Goal: Information Seeking & Learning: Learn about a topic

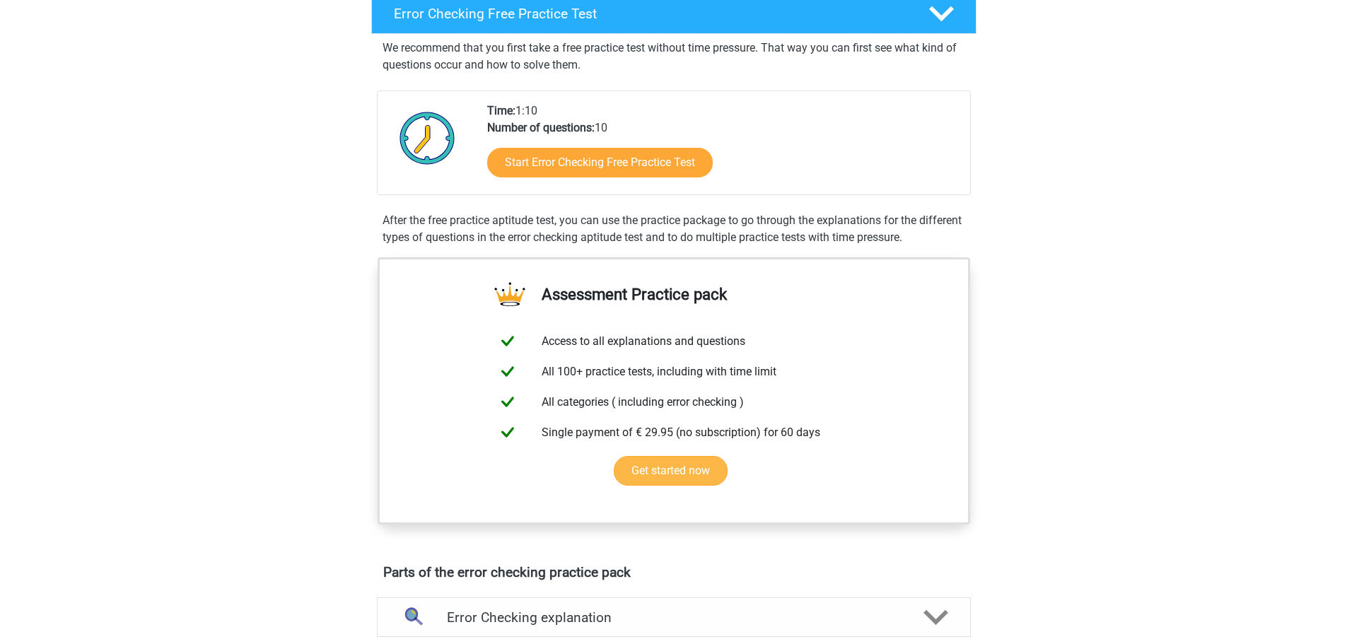
scroll to position [283, 0]
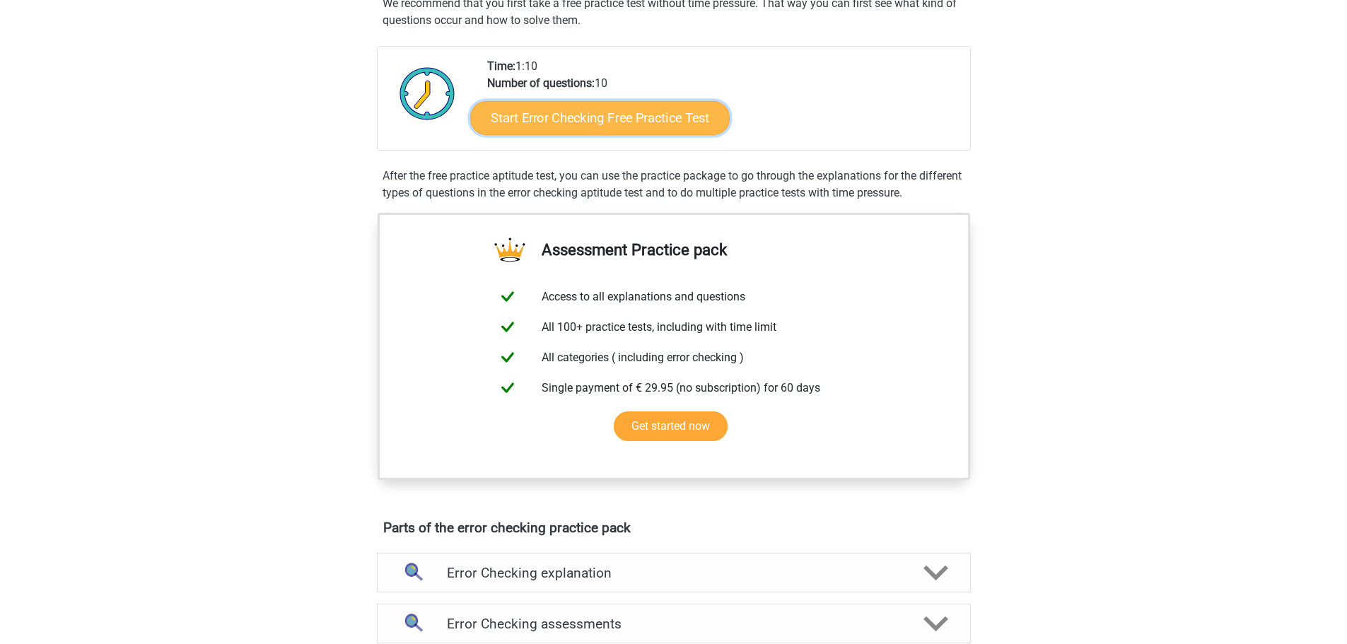
click at [613, 124] on link "Start Error Checking Free Practice Test" at bounding box center [600, 118] width 260 height 34
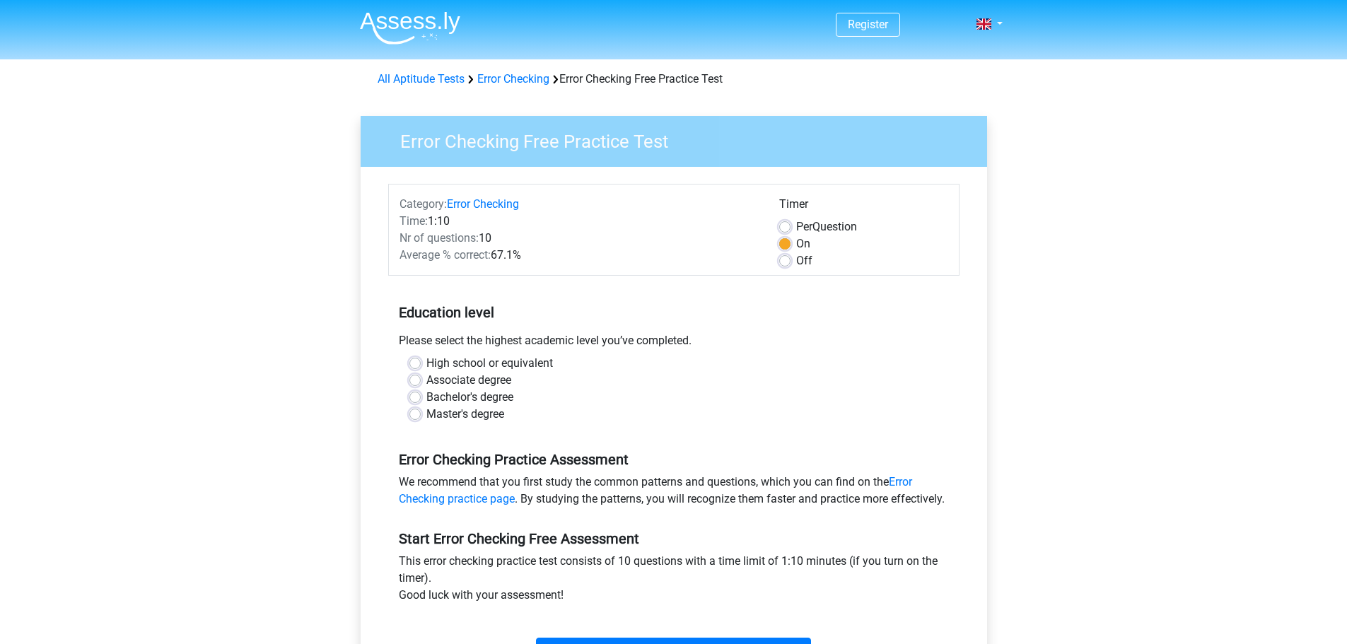
click at [426, 361] on label "High school or equivalent" at bounding box center [489, 363] width 127 height 17
click at [417, 361] on input "High school or equivalent" at bounding box center [414, 362] width 11 height 14
radio input "true"
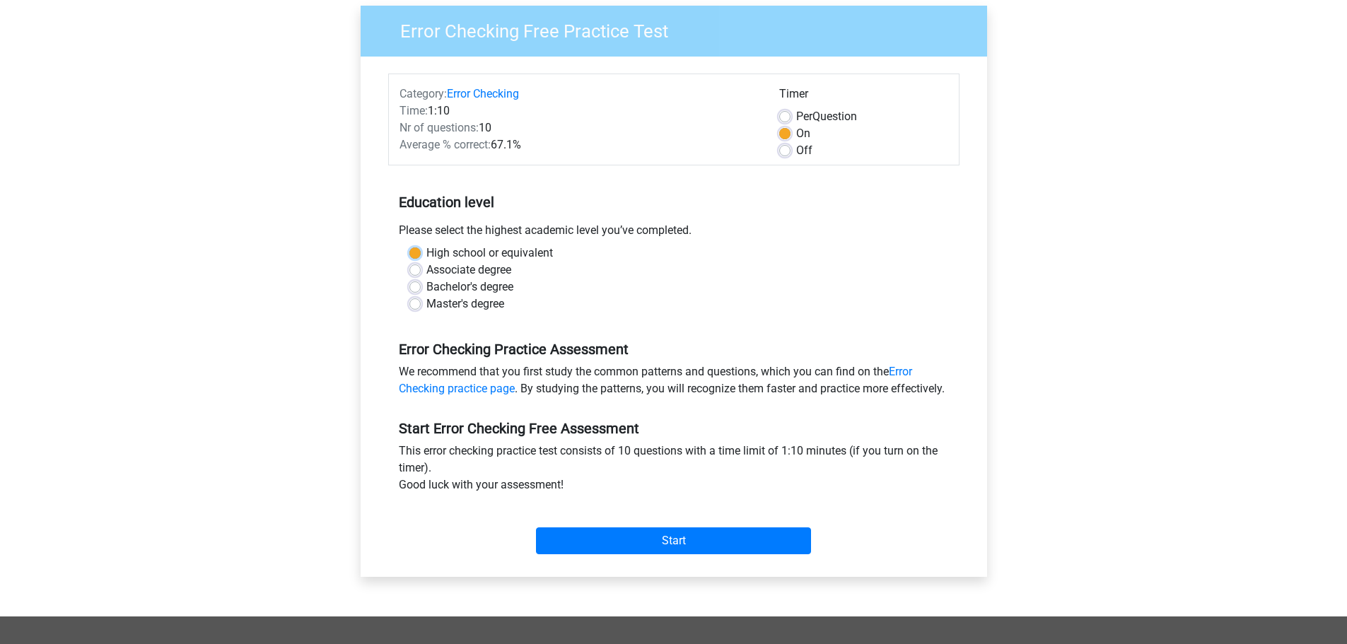
scroll to position [141, 0]
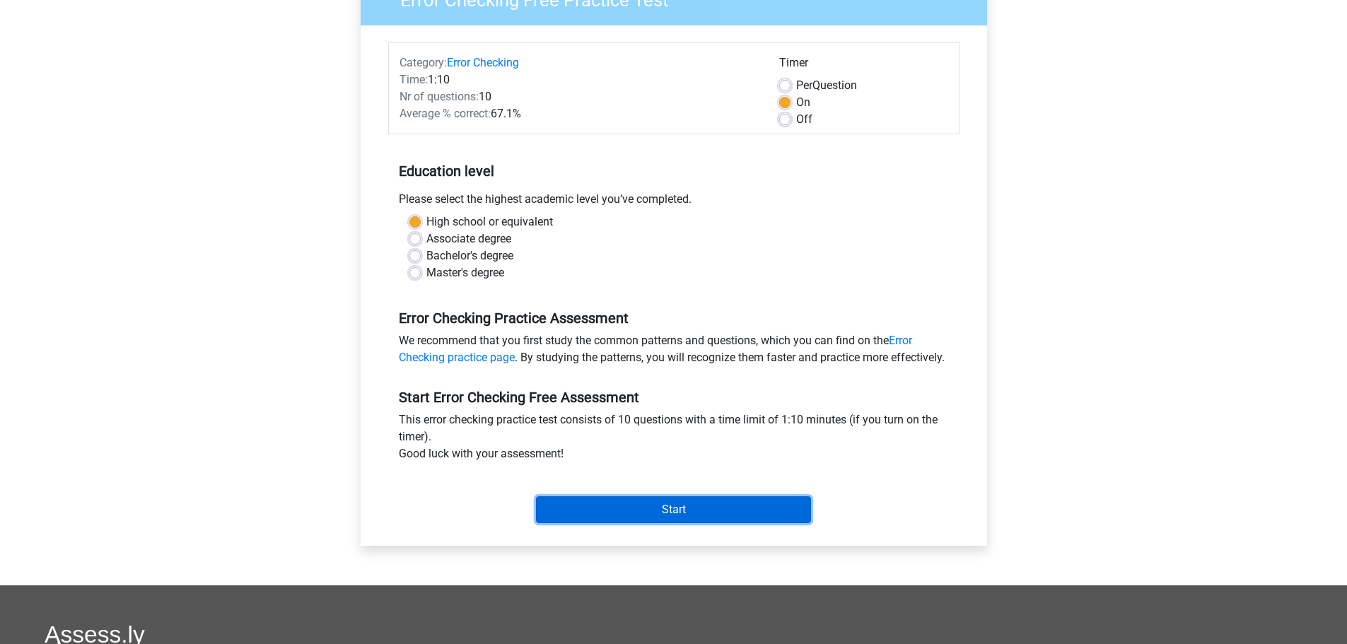
click at [685, 523] on input "Start" at bounding box center [673, 509] width 275 height 27
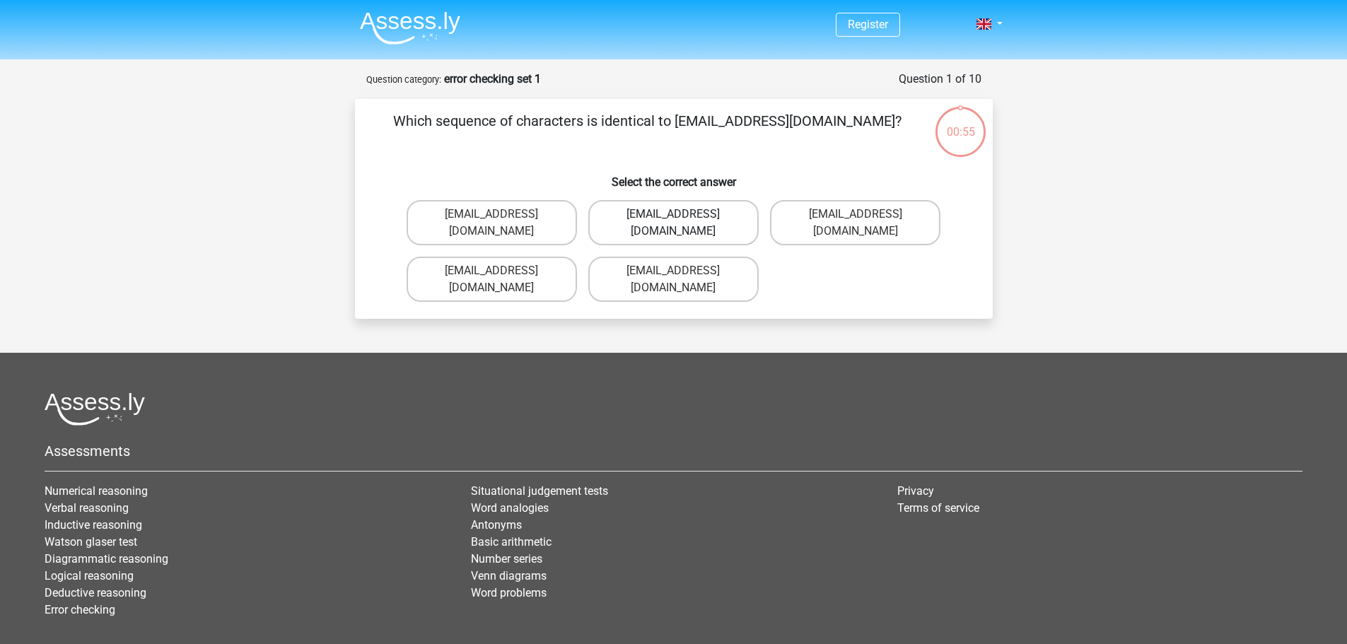
click at [715, 216] on label "Evie_Meade@jointmail.com.uk" at bounding box center [673, 222] width 170 height 45
click at [682, 216] on input "Evie_Meade@jointmail.com.uk" at bounding box center [677, 218] width 9 height 9
radio input "true"
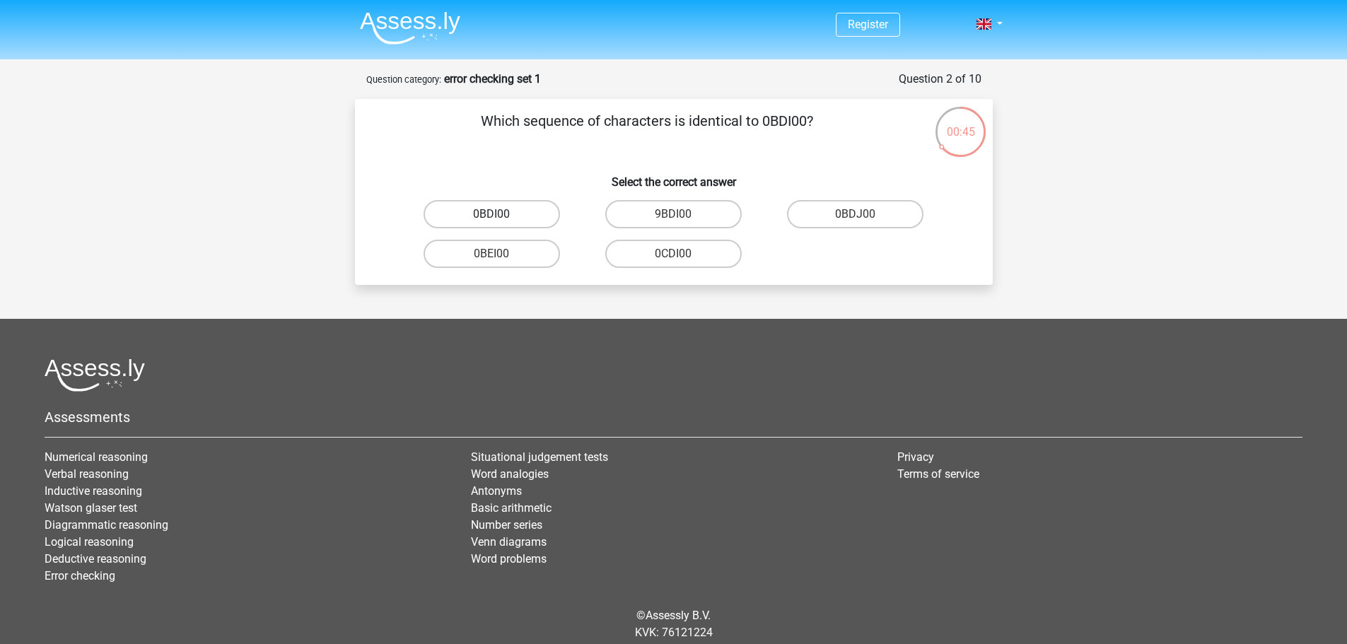
click at [512, 219] on label "0BDI00" at bounding box center [492, 214] width 136 height 28
click at [501, 219] on input "0BDI00" at bounding box center [495, 218] width 9 height 9
radio input "true"
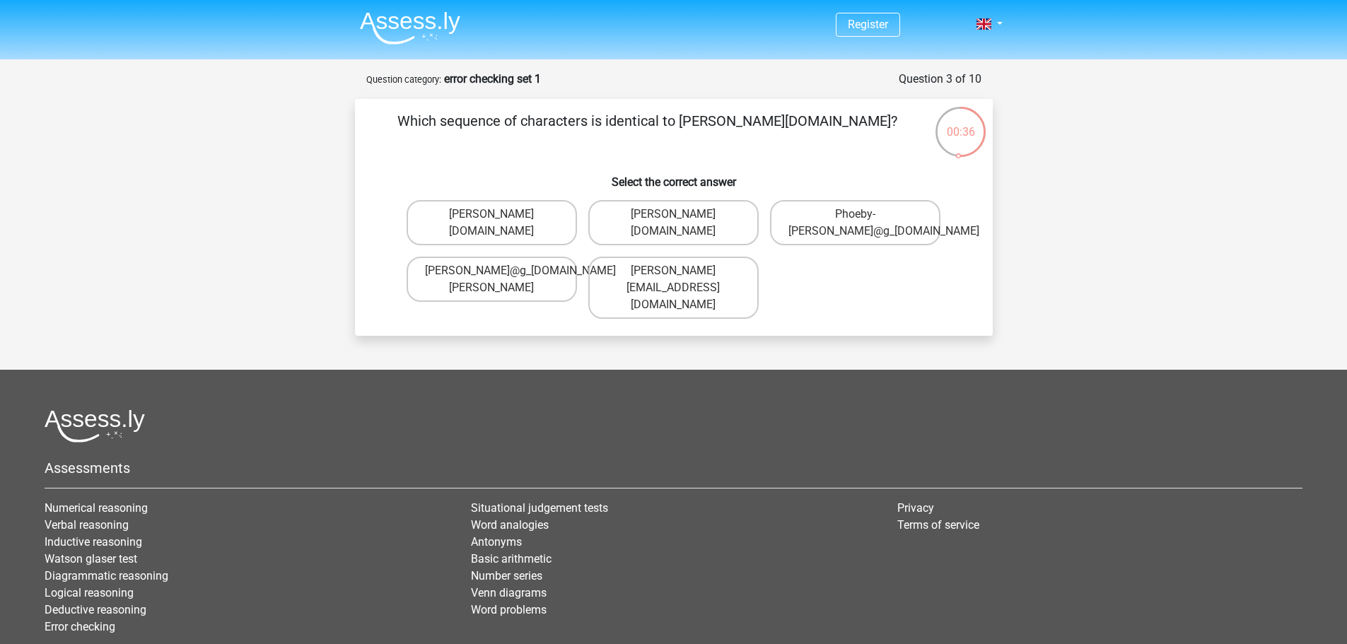
drag, startPoint x: 774, startPoint y: 128, endPoint x: 767, endPoint y: 135, distance: 10.0
click at [767, 135] on p "Which sequence of characters is identical to Phoebe-Patterson@g_mail.gr?" at bounding box center [648, 131] width 540 height 42
click at [670, 227] on label "Phoebe-Patterson@g_mail.gr" at bounding box center [673, 222] width 170 height 45
click at [673, 223] on input "Phoebe-Patterson@g_mail.gr" at bounding box center [677, 218] width 9 height 9
radio input "true"
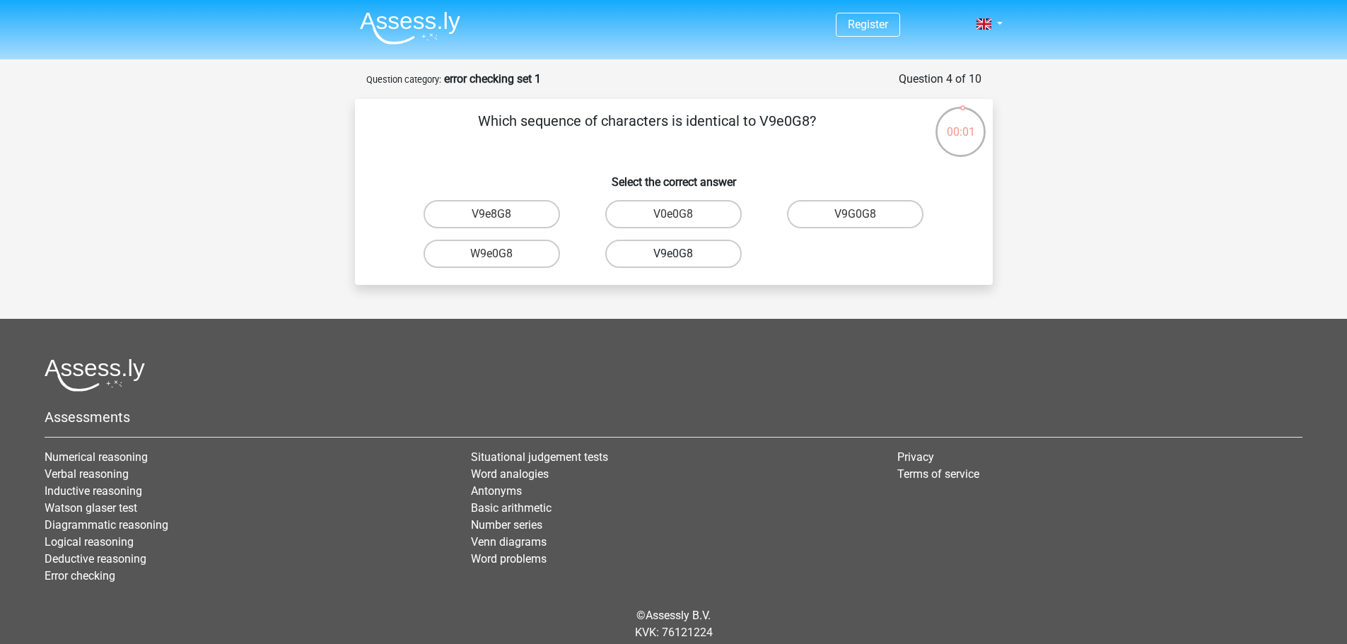
click at [643, 256] on label "V9e0G8" at bounding box center [673, 254] width 136 height 28
click at [673, 256] on input "V9e0G8" at bounding box center [677, 258] width 9 height 9
radio input "true"
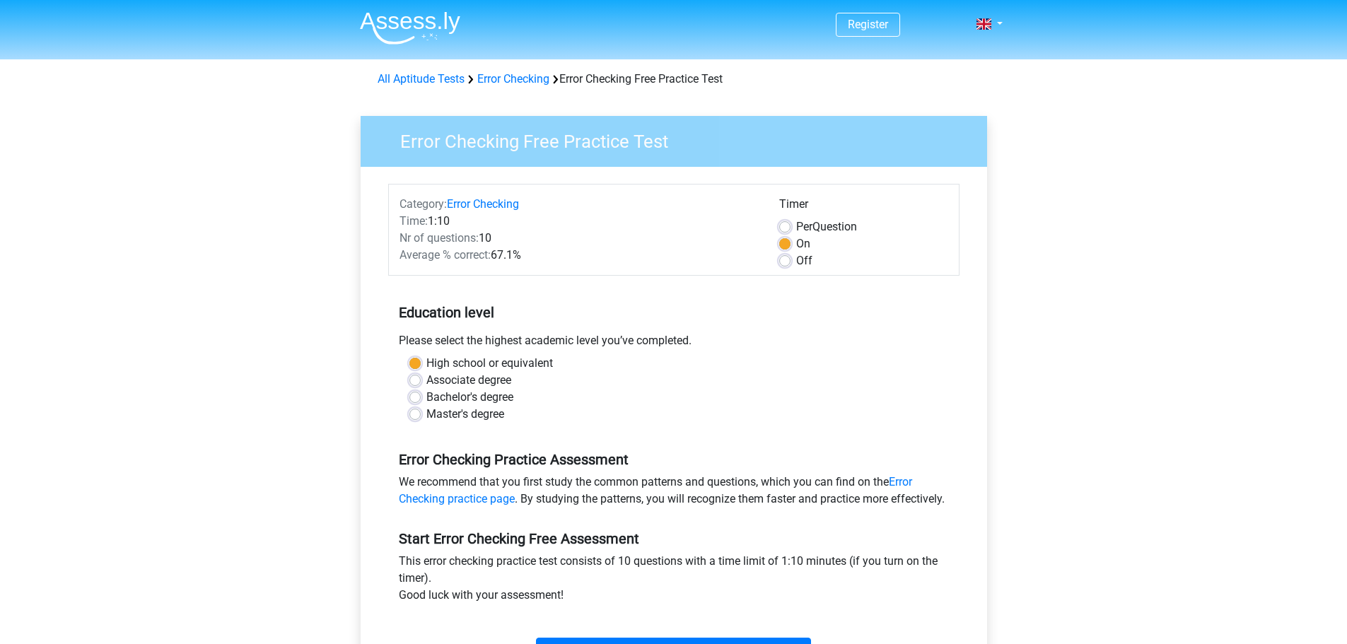
scroll to position [141, 0]
